Goal: Ask a question

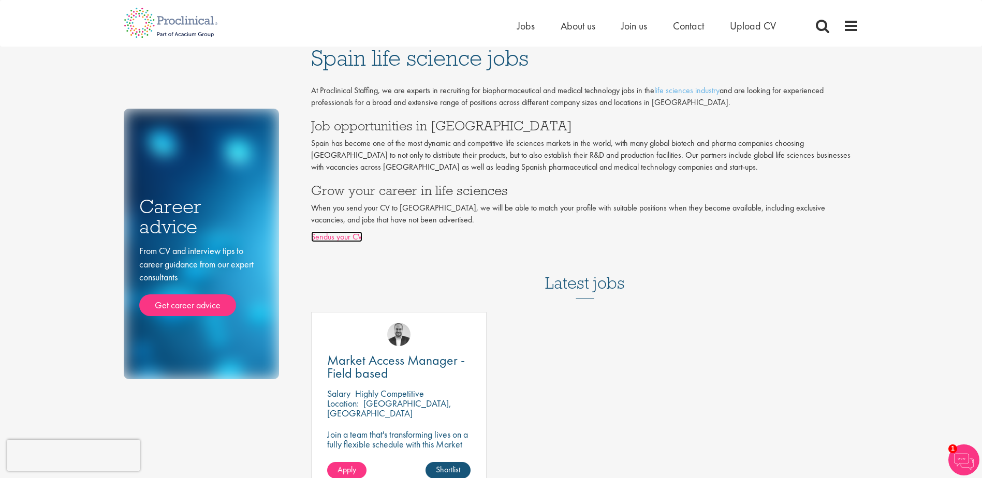
click at [328, 237] on link "Sendus your CV" at bounding box center [336, 236] width 51 height 11
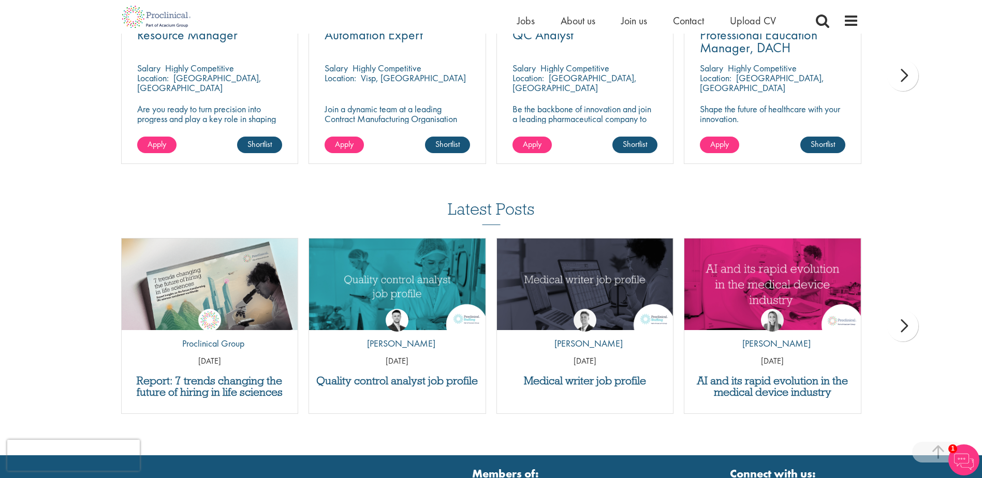
scroll to position [942, 0]
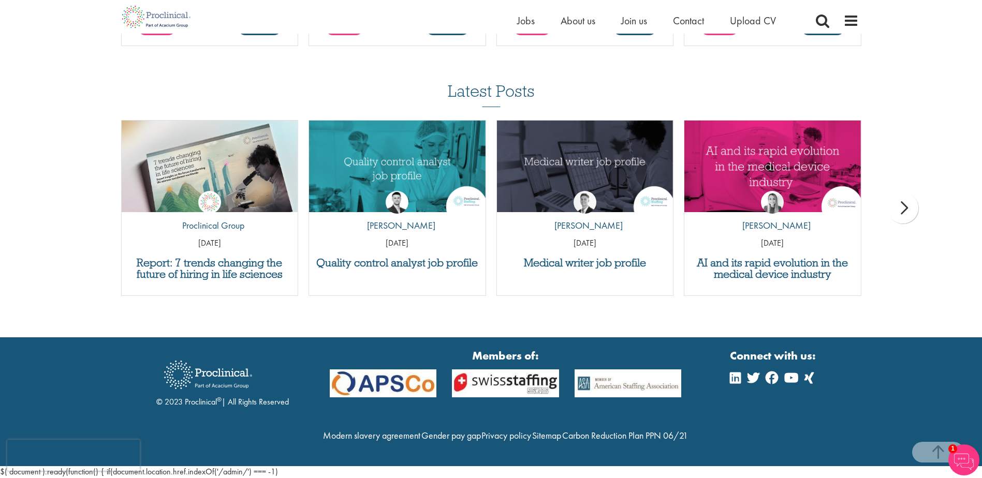
click at [206, 402] on div "© 2023 Proclinical ® | All Rights Reserved" at bounding box center [222, 402] width 132 height 108
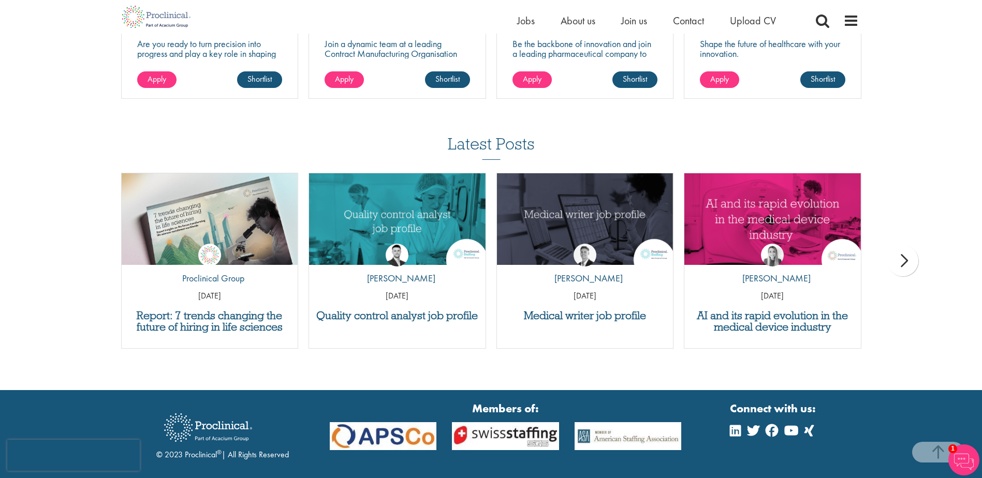
scroll to position [0, 0]
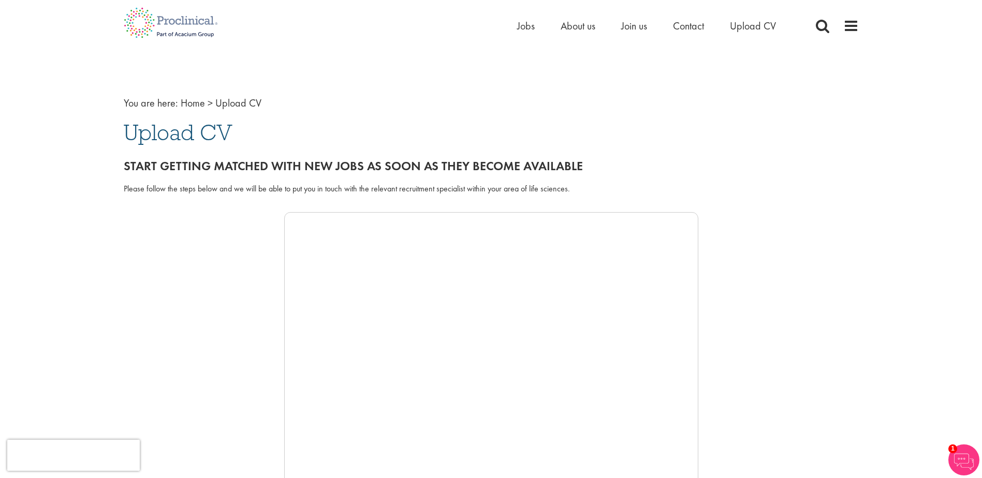
drag, startPoint x: 206, startPoint y: 402, endPoint x: 275, endPoint y: -54, distance: 461.1
click at [688, 27] on span "Contact" at bounding box center [688, 25] width 31 height 13
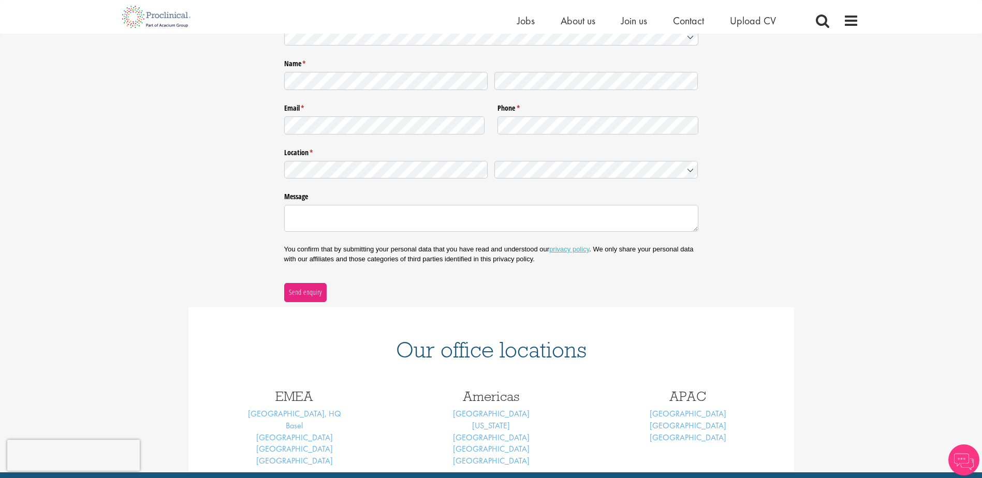
scroll to position [301, 0]
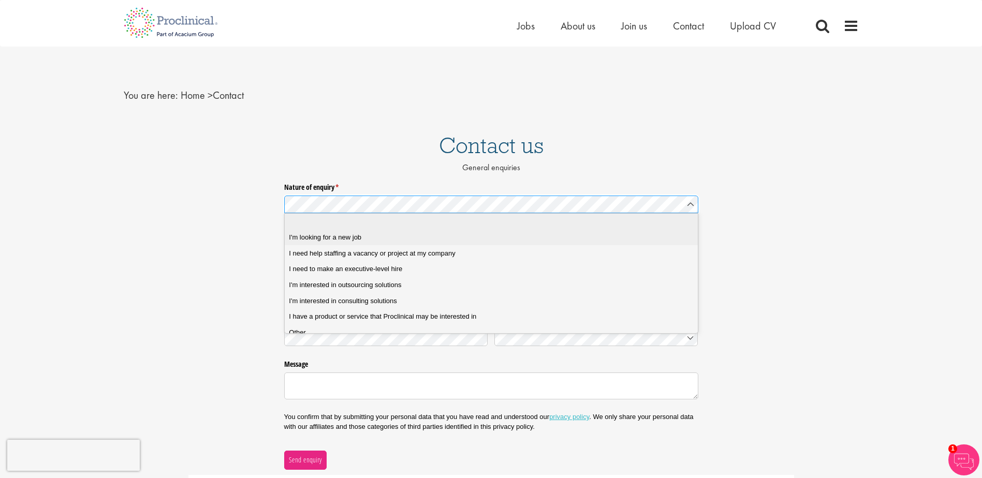
click at [353, 239] on span "I'm looking for a new job" at bounding box center [325, 237] width 72 height 9
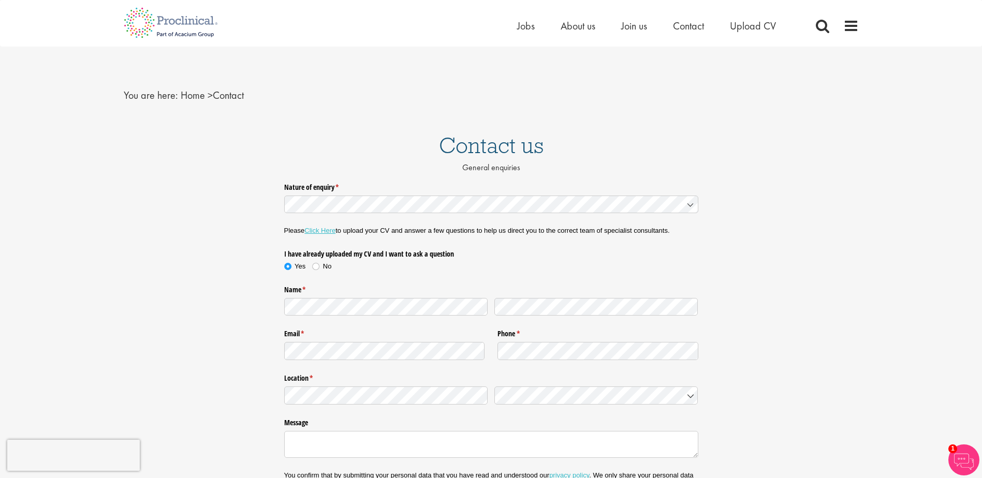
click at [223, 243] on div "Nature of enquiry * (required) Please Click Here to upload your CV and answer a…" at bounding box center [491, 353] width 982 height 349
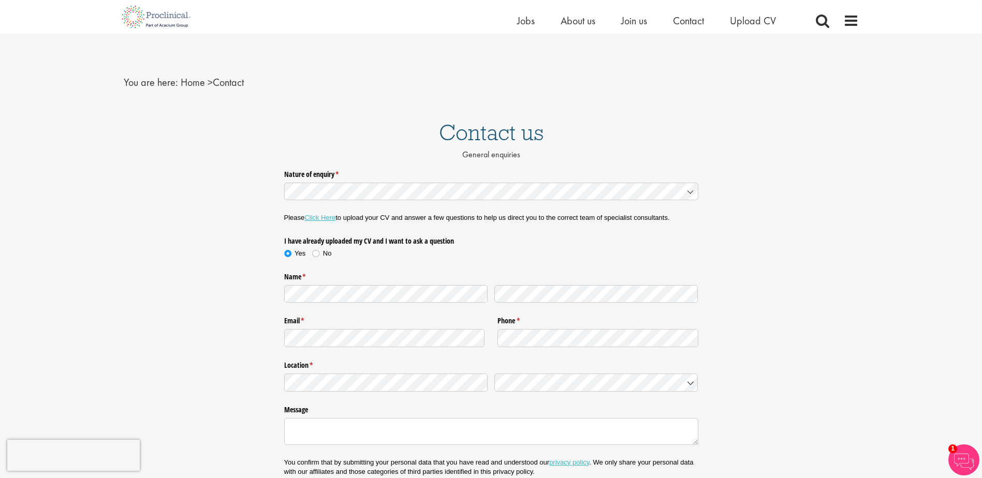
scroll to position [52, 0]
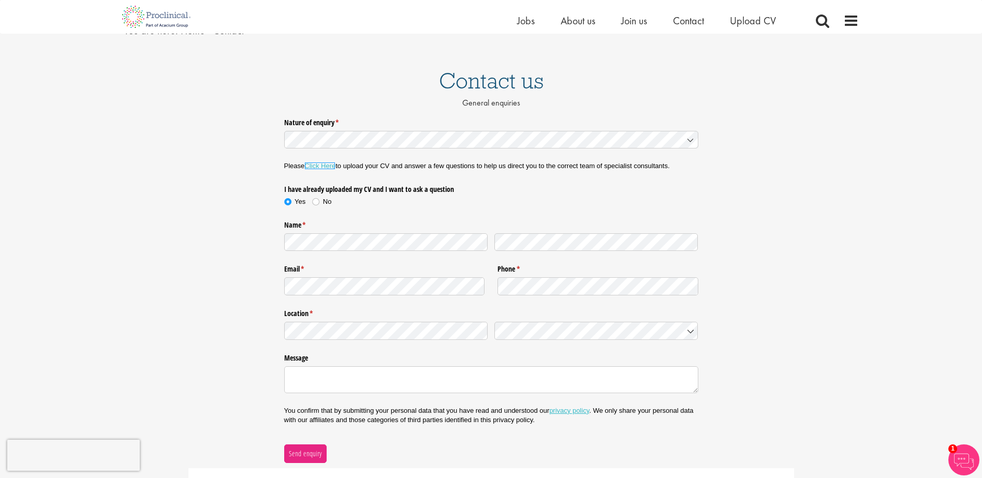
click at [318, 167] on link "Click Here" at bounding box center [319, 166] width 31 height 8
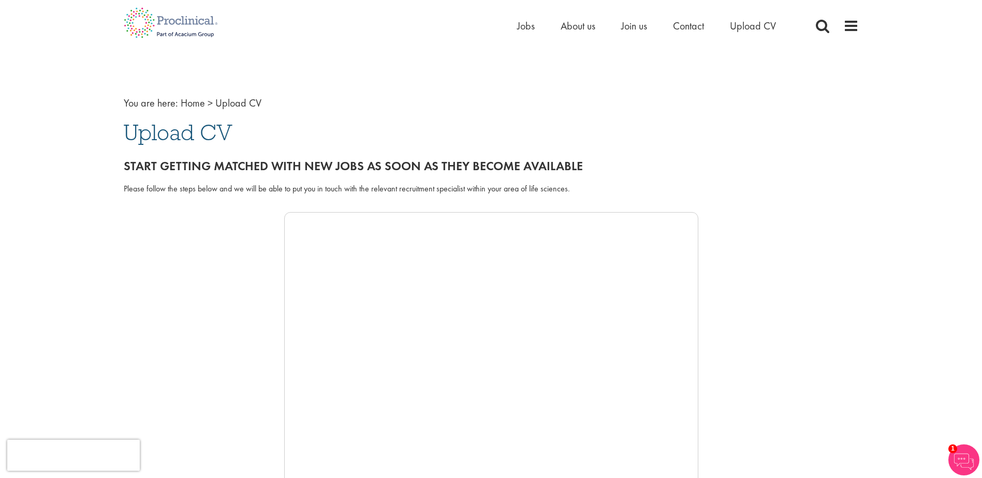
click at [149, 252] on div at bounding box center [491, 367] width 735 height 311
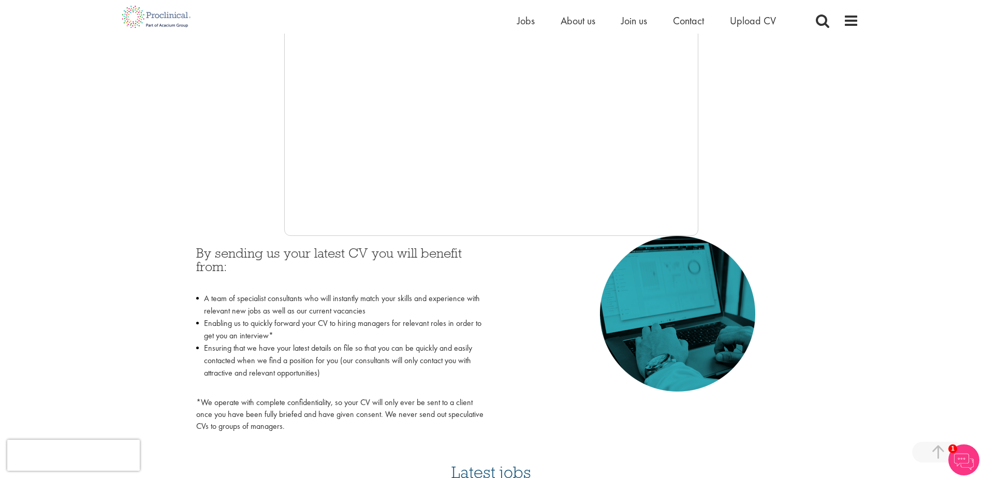
scroll to position [311, 0]
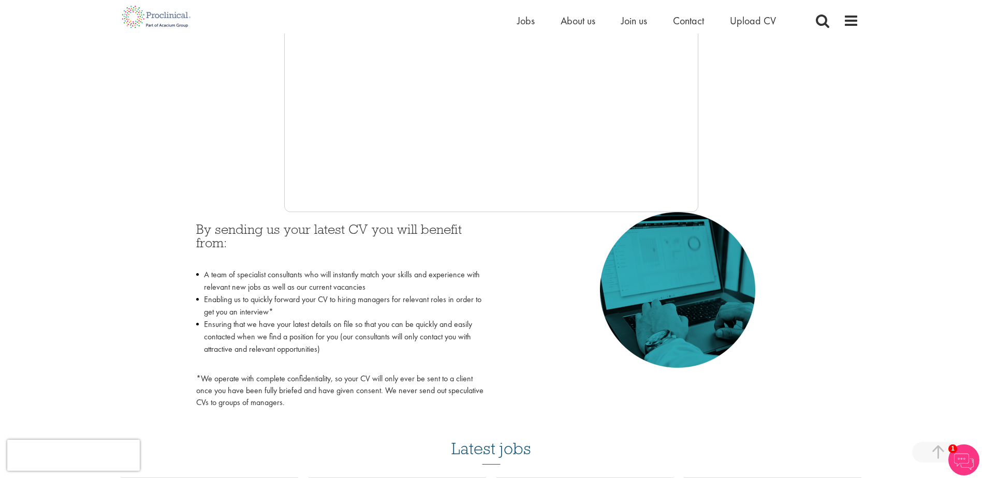
click at [257, 156] on div at bounding box center [491, 57] width 735 height 311
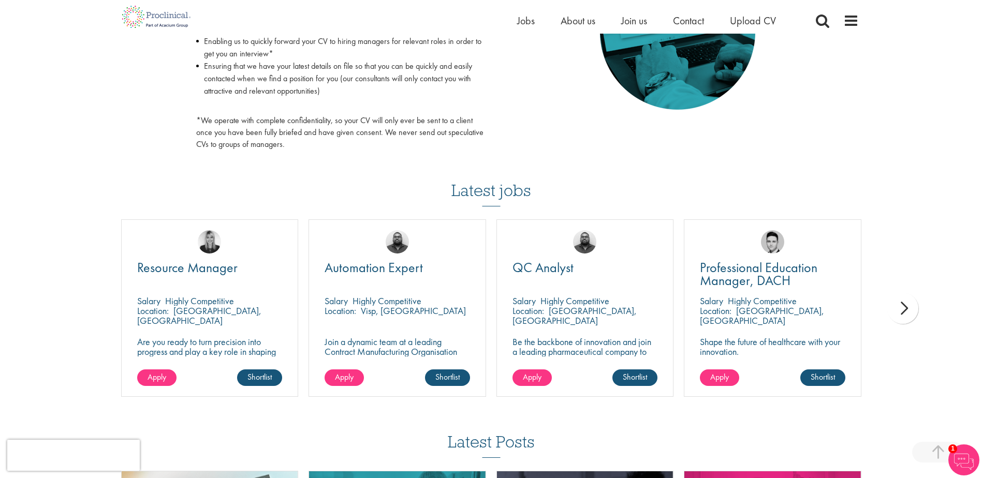
scroll to position [569, 0]
